Goal: Transaction & Acquisition: Subscribe to service/newsletter

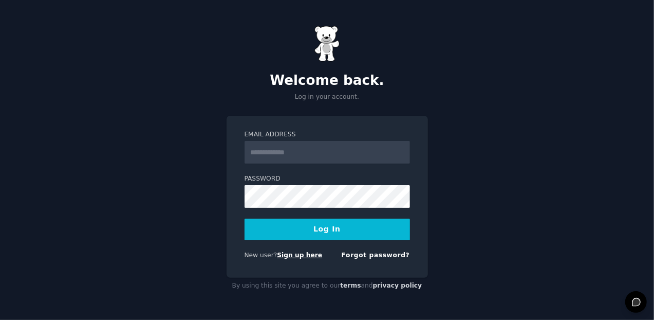
click at [300, 254] on link "Sign up here" at bounding box center [299, 254] width 45 height 7
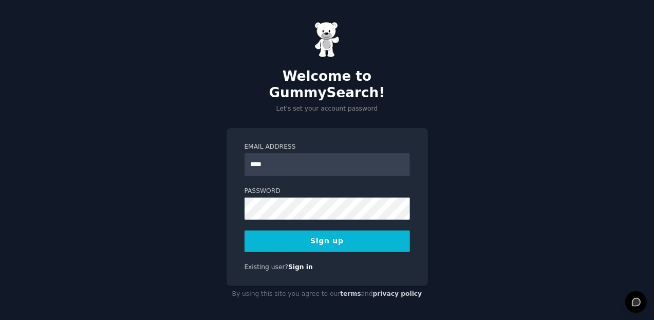
type input "**********"
click at [336, 232] on button "Sign up" at bounding box center [328, 241] width 166 height 22
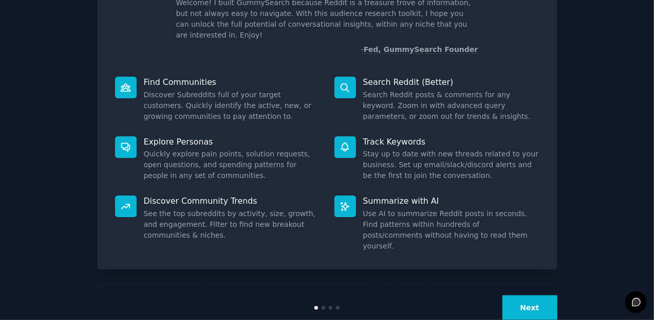
scroll to position [82, 0]
